Goal: Task Accomplishment & Management: Manage account settings

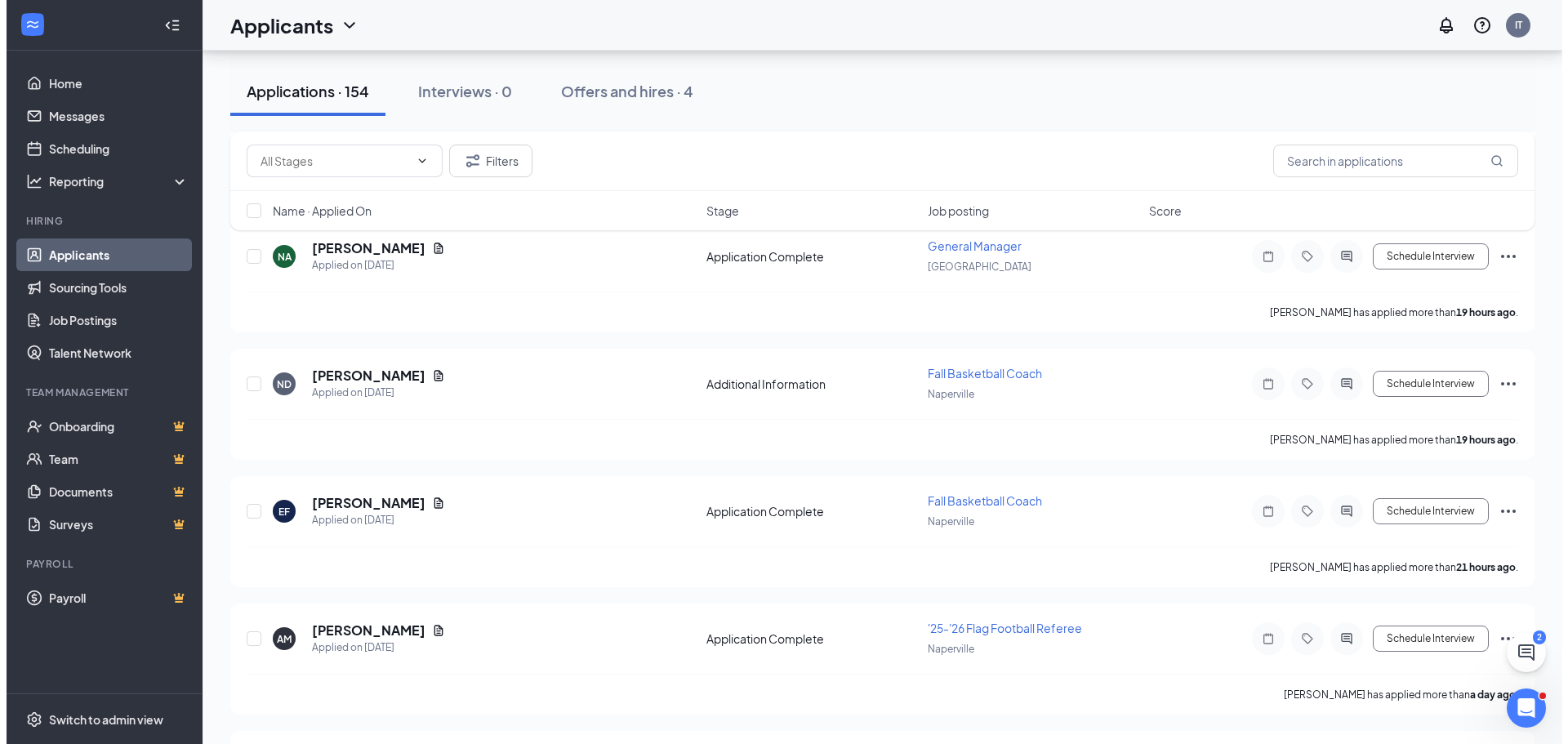
scroll to position [82, 0]
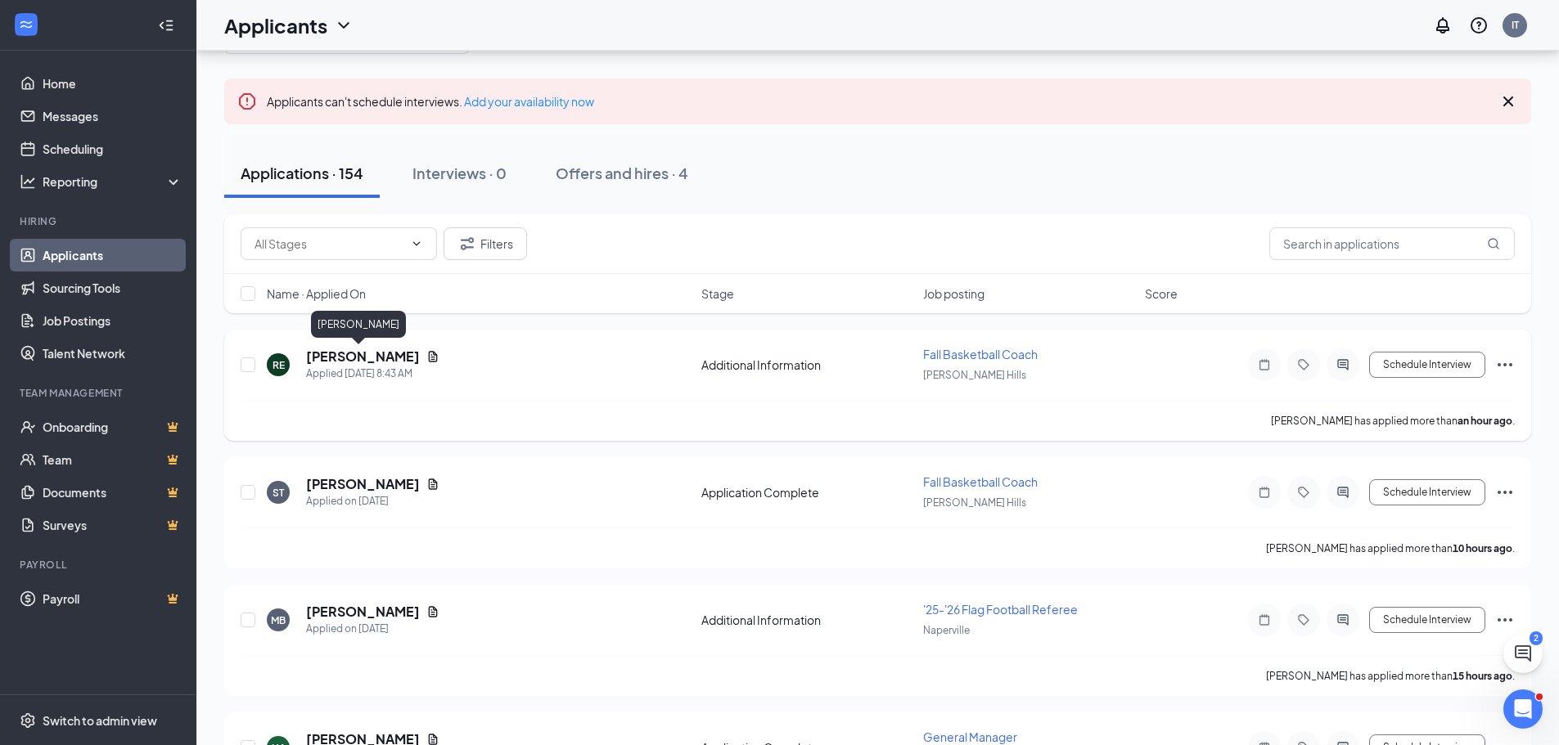
click at [342, 353] on h5 "[PERSON_NAME]" at bounding box center [363, 357] width 114 height 18
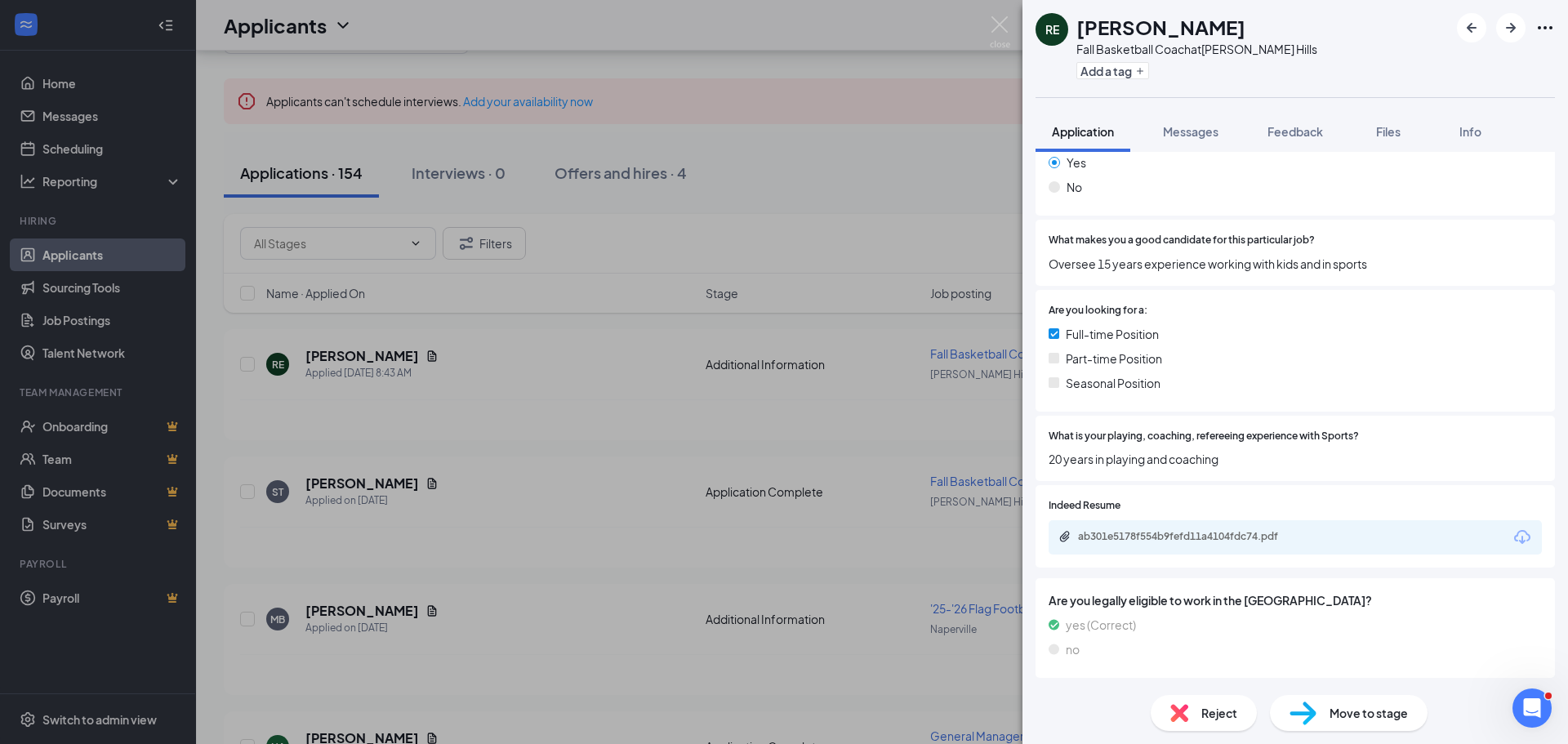
scroll to position [453, 0]
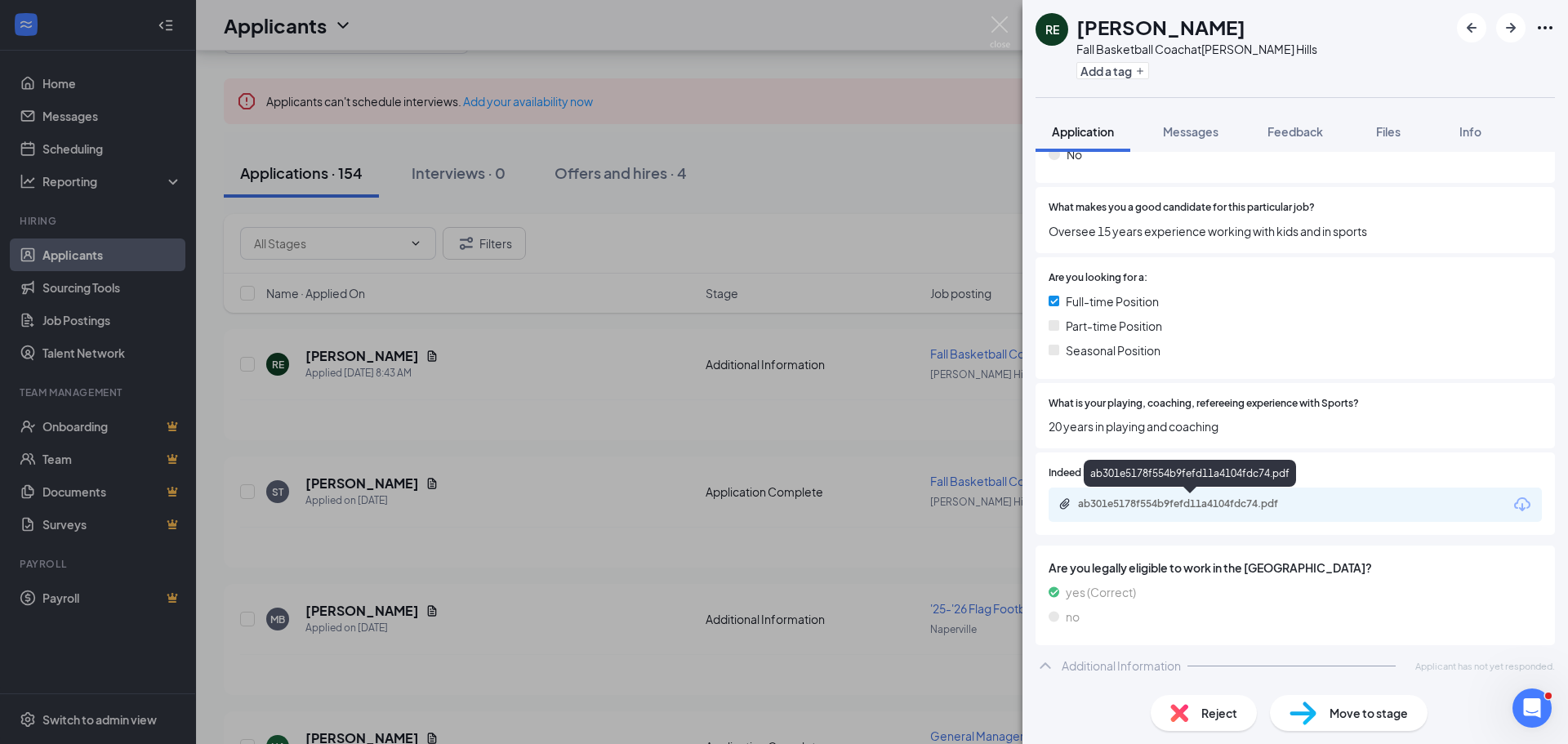
click at [1221, 497] on div "ab301e5178f554b9fefd11a4104fdc74.pdf" at bounding box center [1192, 503] width 229 height 13
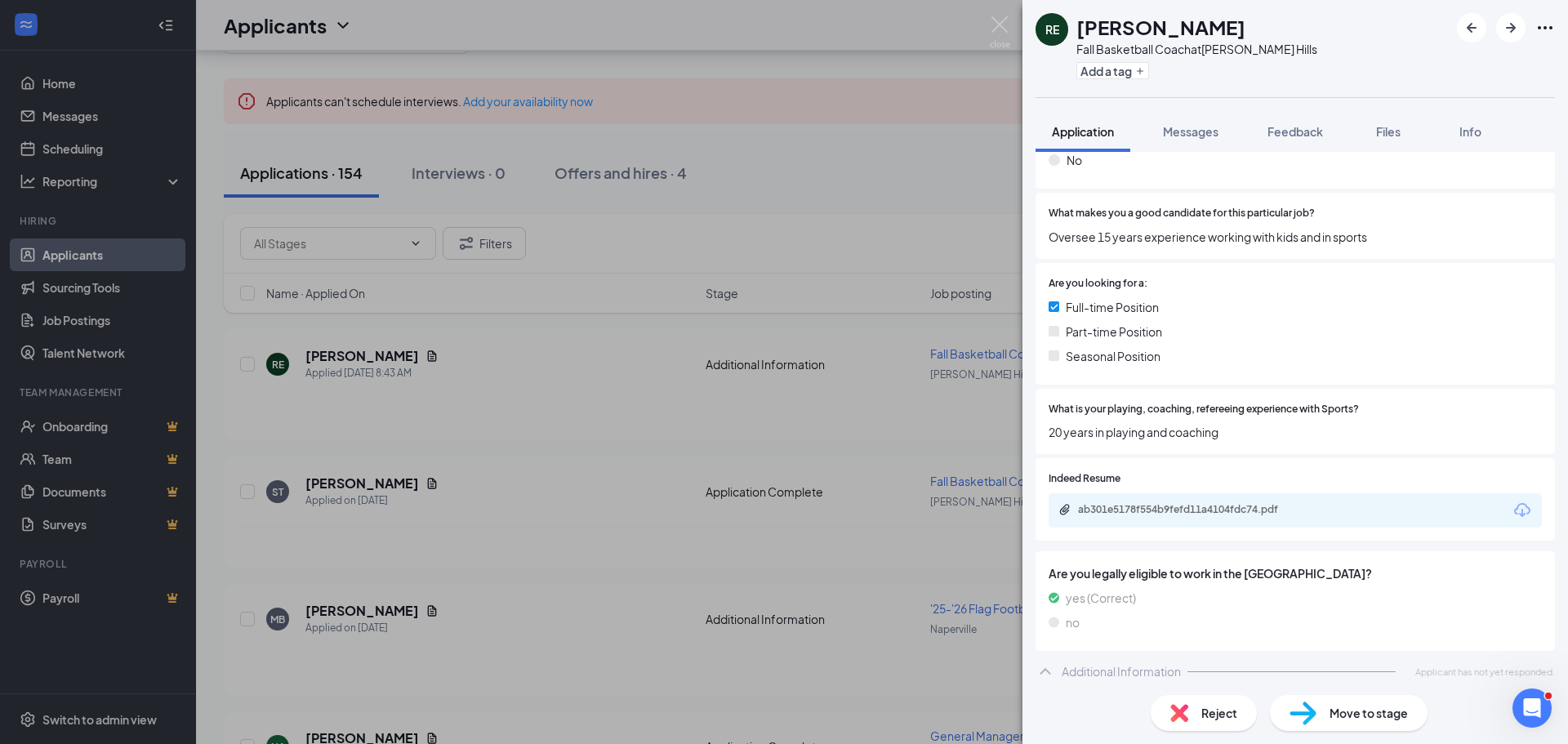
click at [553, 351] on div "RE Rodney Ervin Fall Basketball Coach at Vernon Hills Add a tag Application Mes…" at bounding box center [784, 372] width 1568 height 744
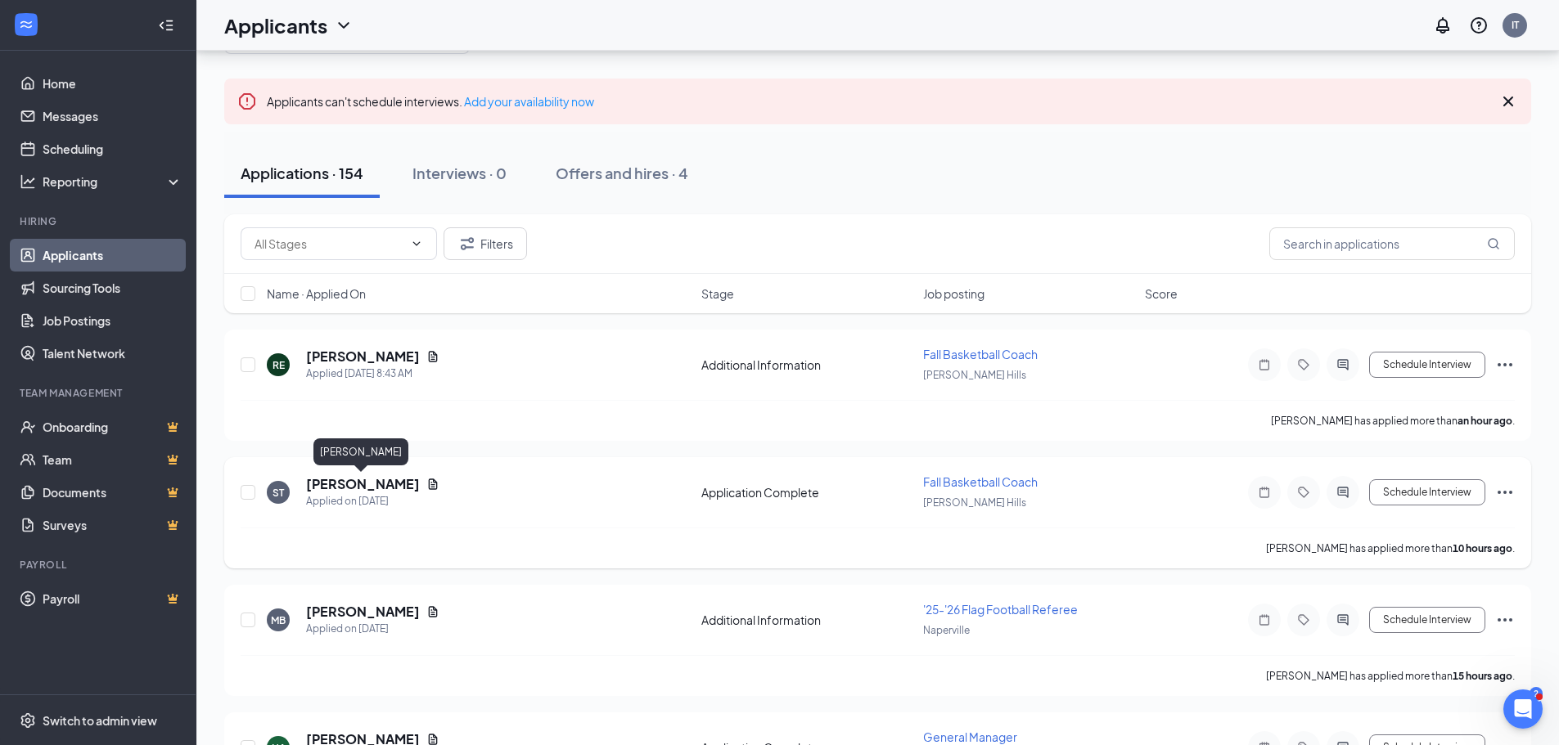
click at [387, 486] on h5 "[PERSON_NAME]" at bounding box center [363, 484] width 114 height 18
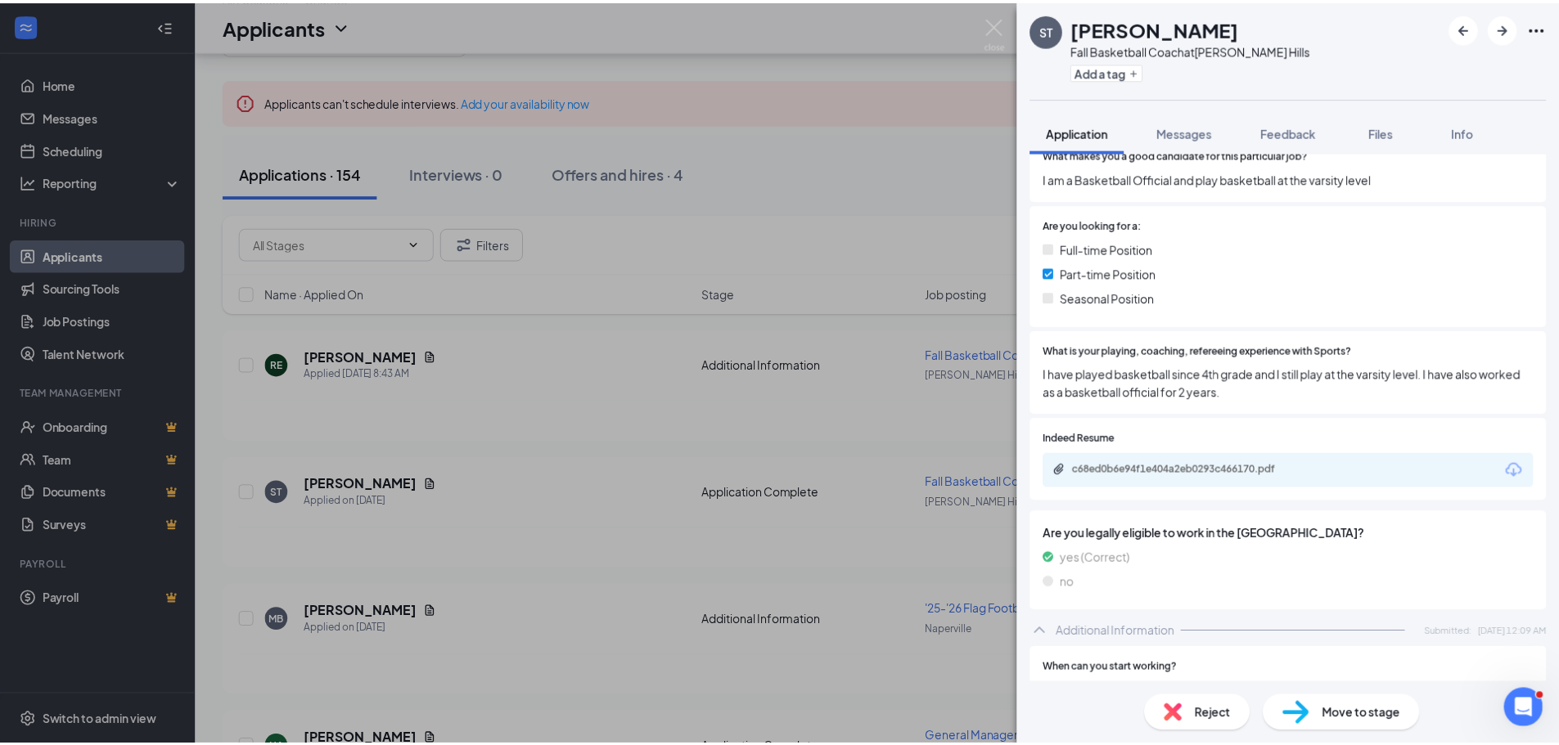
scroll to position [491, 0]
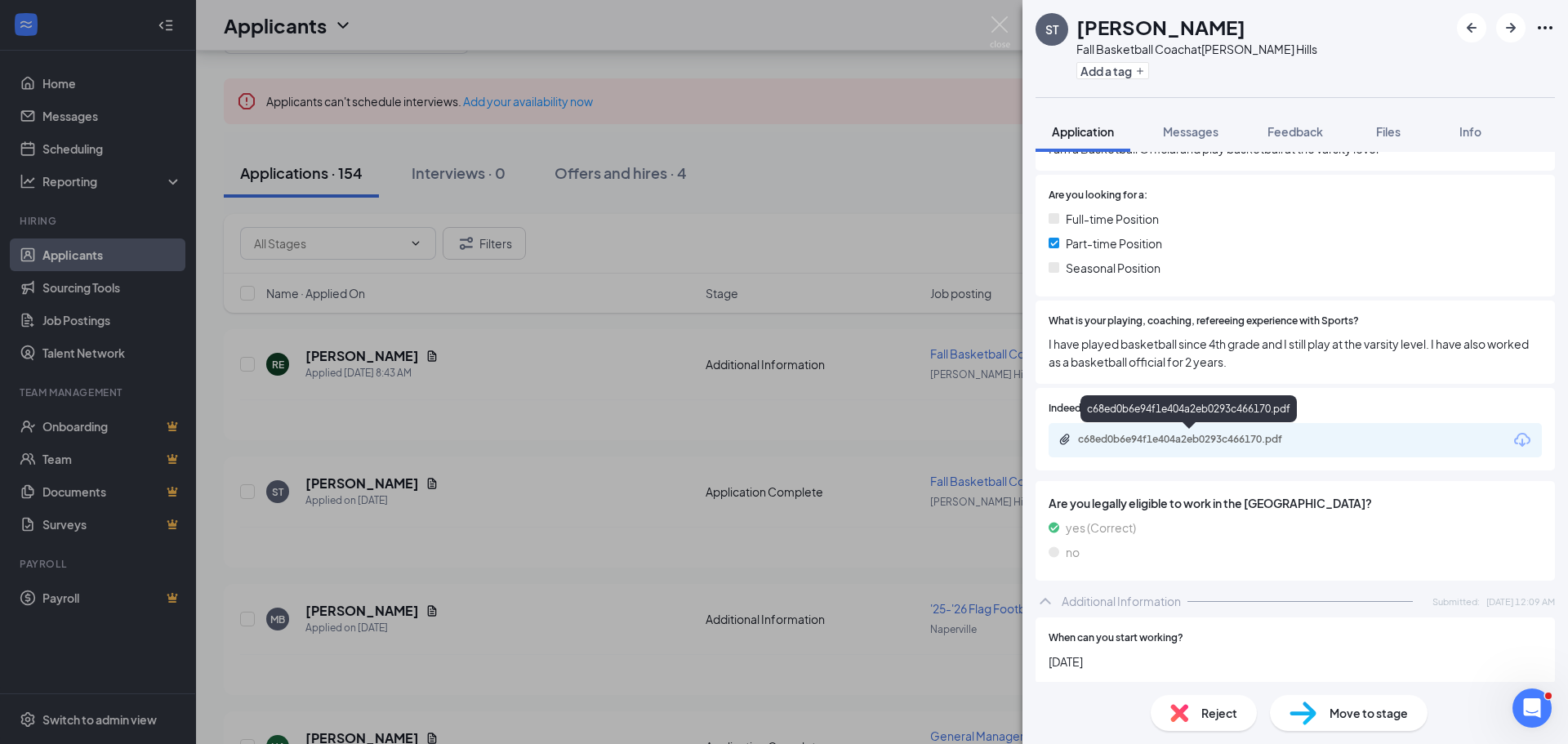
click at [1214, 438] on div "c68ed0b6e94f1e404a2eb0293c466170.pdf" at bounding box center [1192, 439] width 229 height 13
click at [798, 260] on div "ST Spencer Thomas Fall Basketball Coach at Vernon Hills Add a tag Application M…" at bounding box center [784, 372] width 1568 height 744
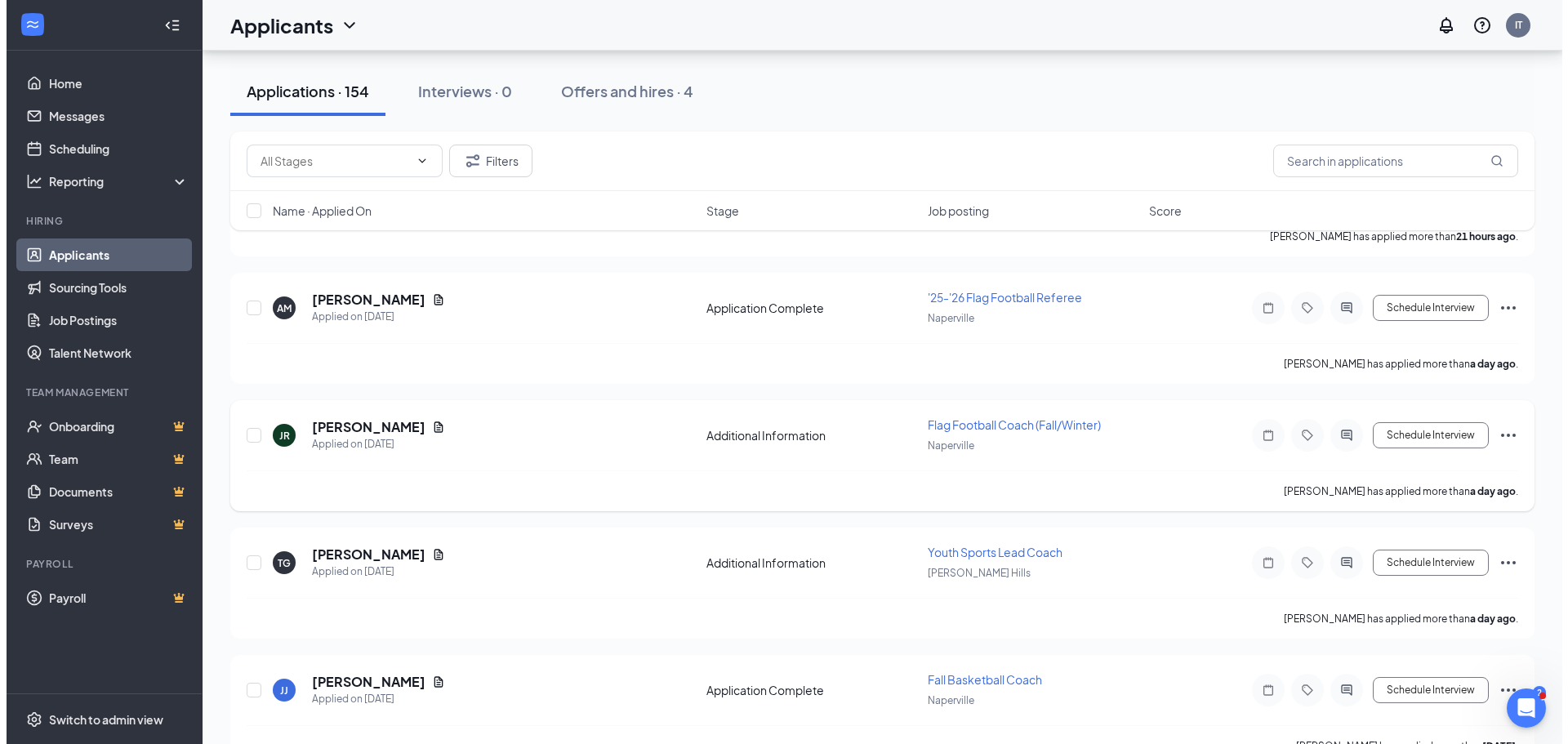
scroll to position [981, 0]
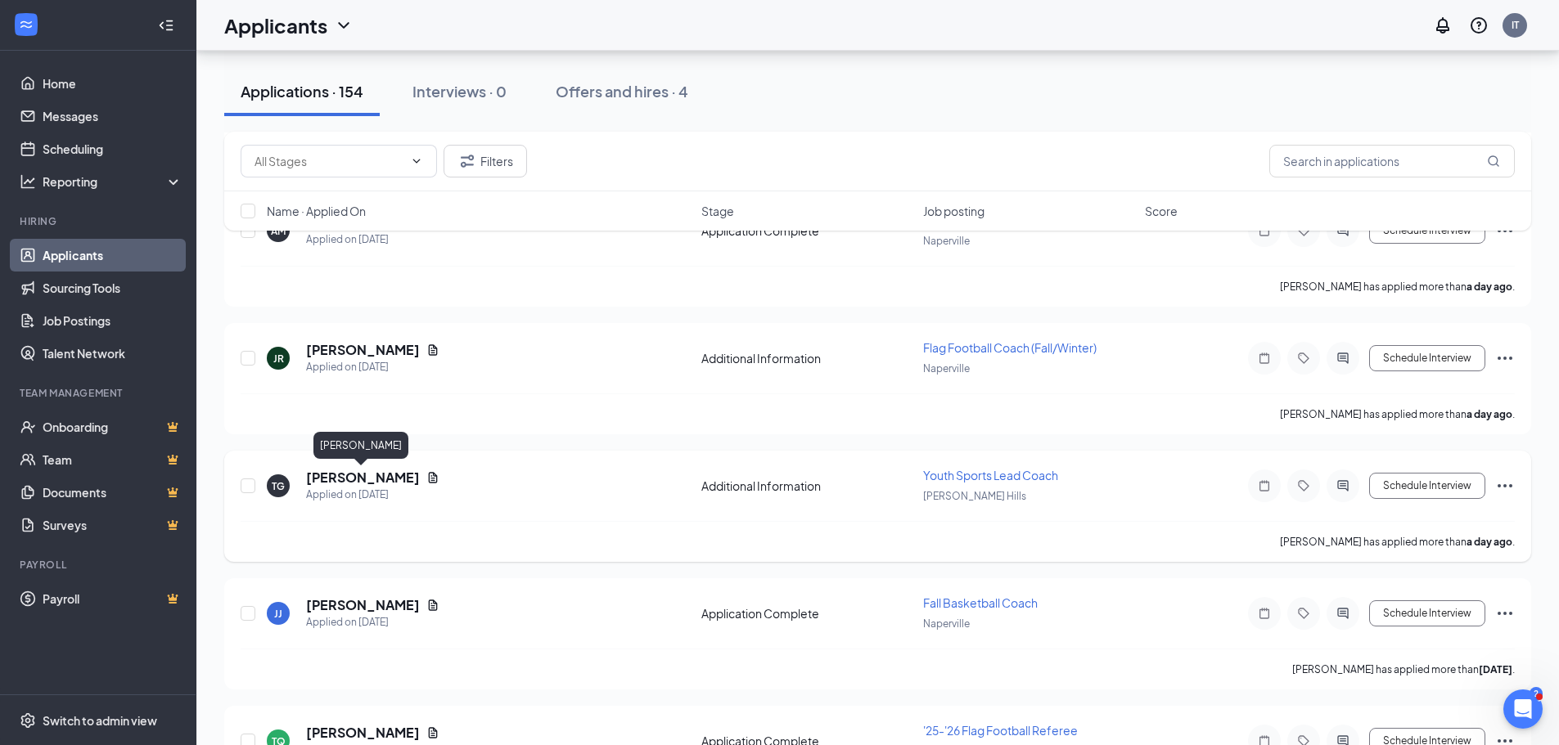
click at [381, 482] on h5 "[PERSON_NAME]" at bounding box center [363, 478] width 114 height 18
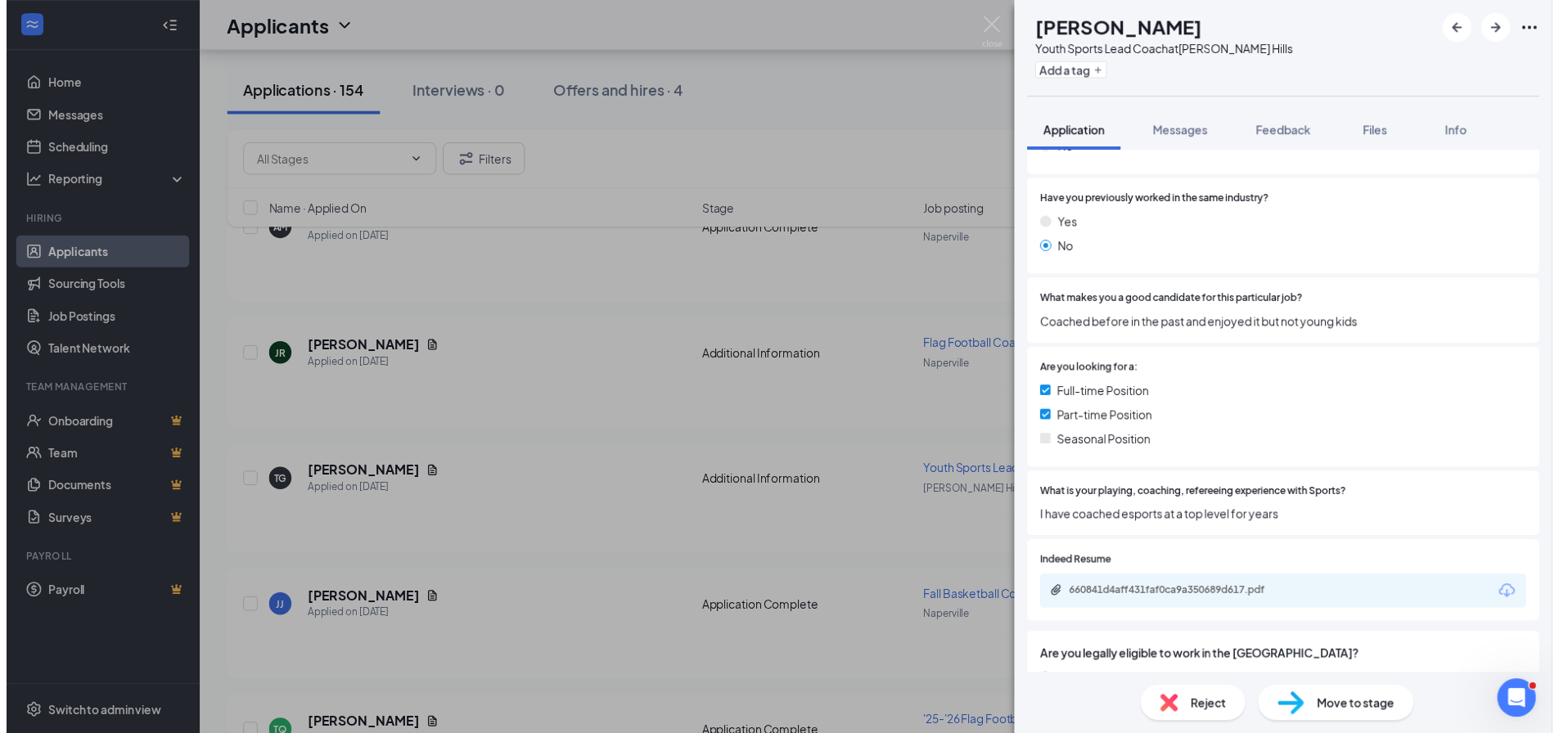
scroll to position [327, 0]
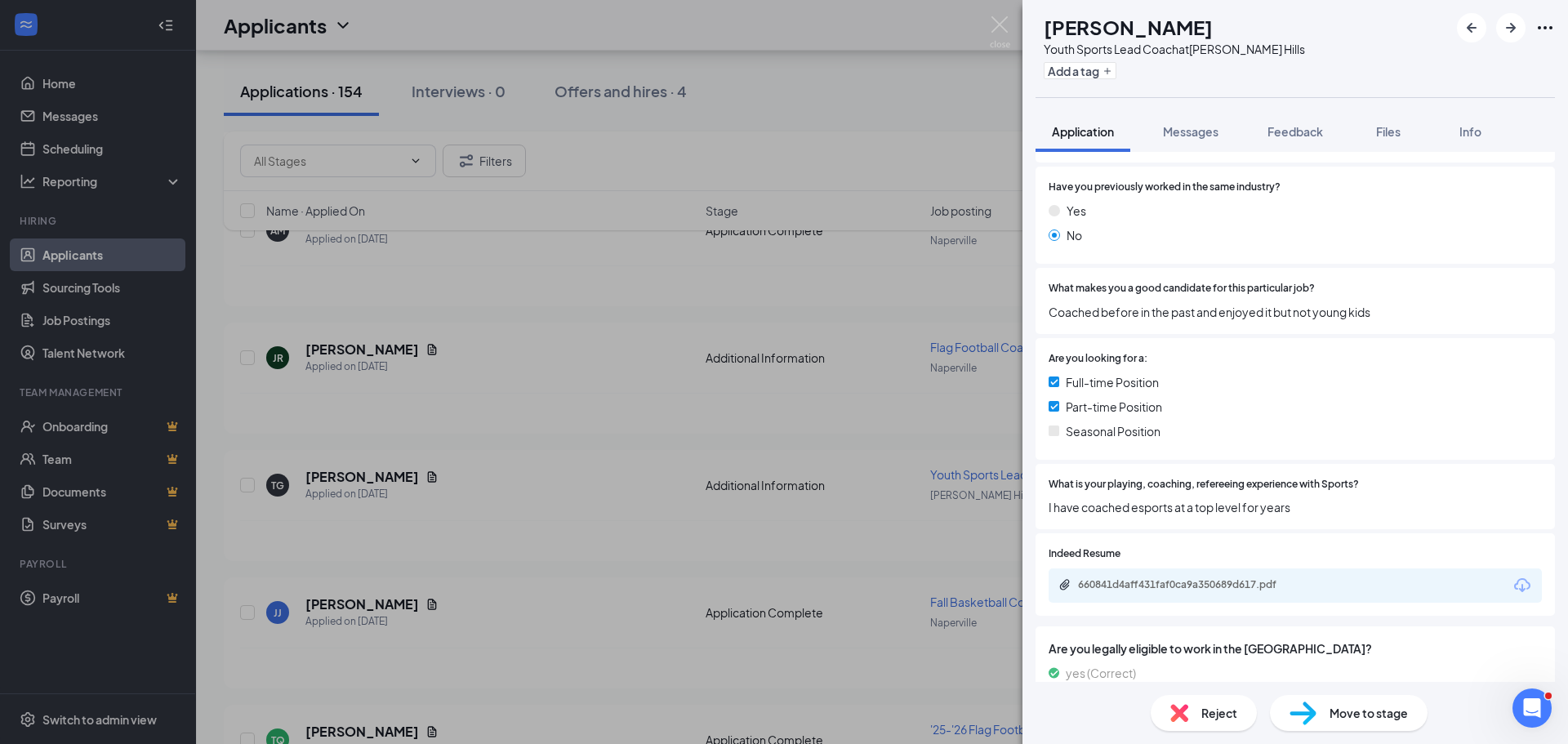
click at [581, 490] on div "TG TIMOTHY GRAY Youth Sports Lead Coach at Vernon Hills Add a tag Application M…" at bounding box center [784, 372] width 1568 height 744
